Goal: Information Seeking & Learning: Understand process/instructions

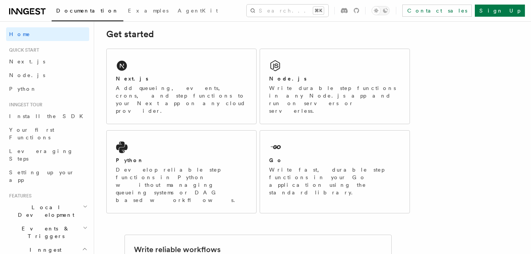
scroll to position [105, 0]
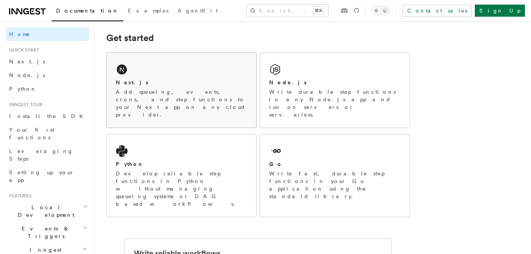
click at [164, 83] on div "Next.js" at bounding box center [181, 83] width 131 height 8
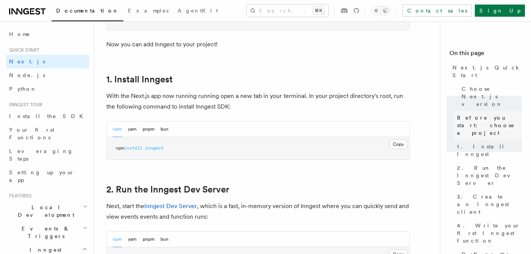
scroll to position [388, 0]
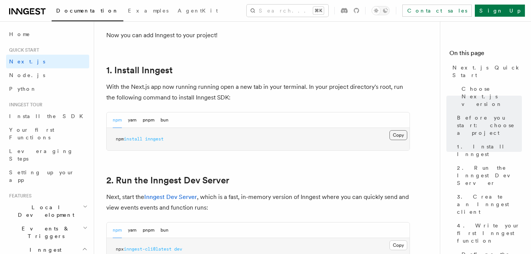
click at [396, 136] on button "Copy Copied" at bounding box center [398, 135] width 18 height 10
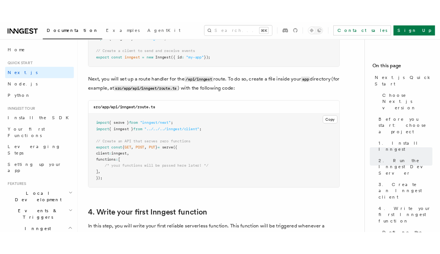
scroll to position [1035, 0]
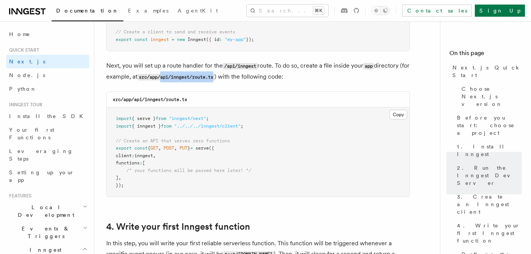
drag, startPoint x: 172, startPoint y: 77, endPoint x: 227, endPoint y: 78, distance: 54.3
click at [214, 77] on code "src/app/api/inngest/route.ts" at bounding box center [175, 77] width 77 height 6
copy code "api/inngest/route.ts"
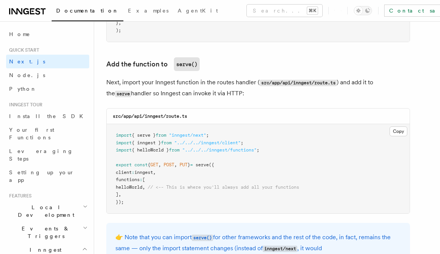
scroll to position [1490, 0]
